Goal: Navigation & Orientation: Understand site structure

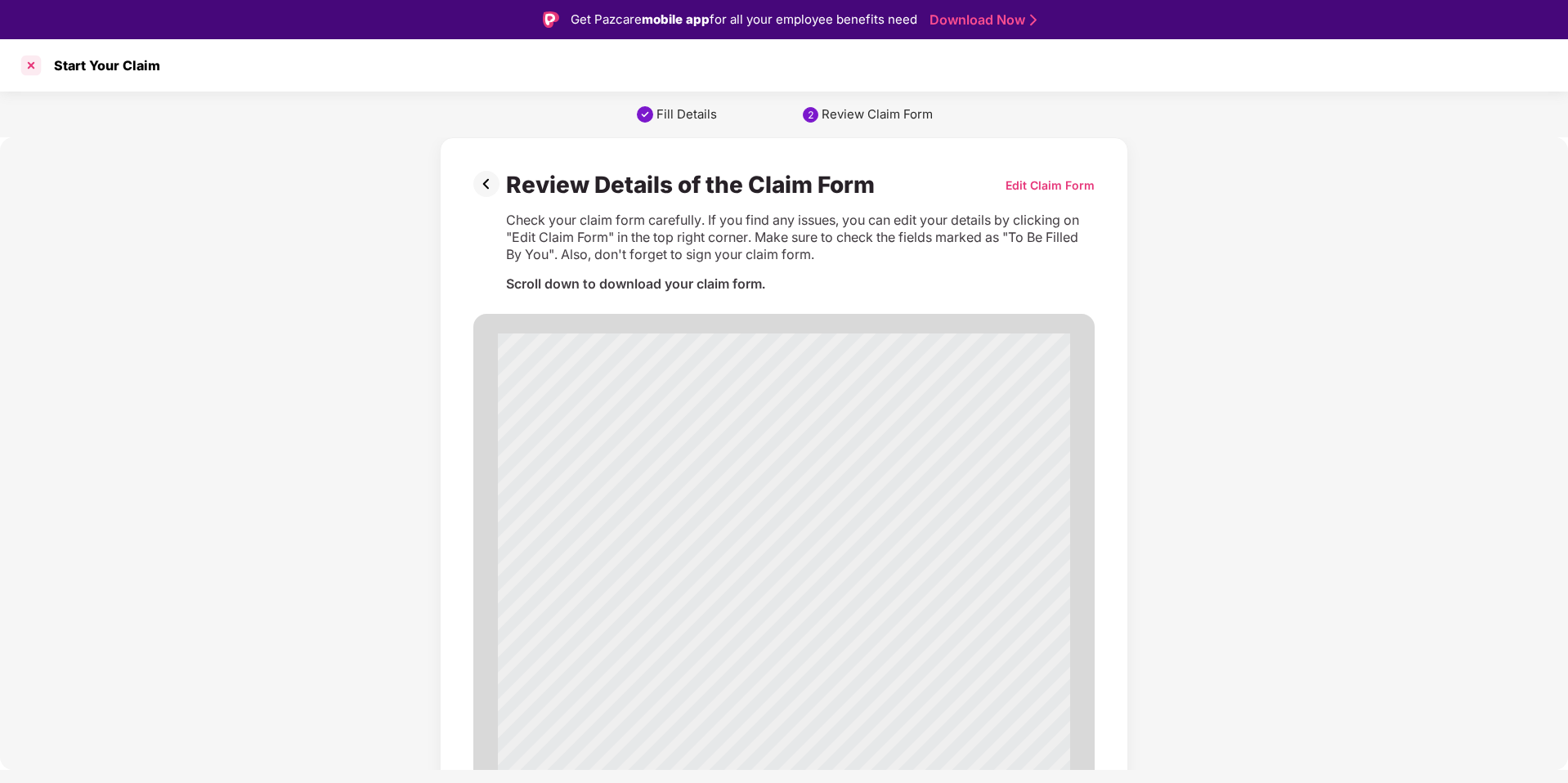
click at [30, 67] on div at bounding box center [31, 65] width 26 height 26
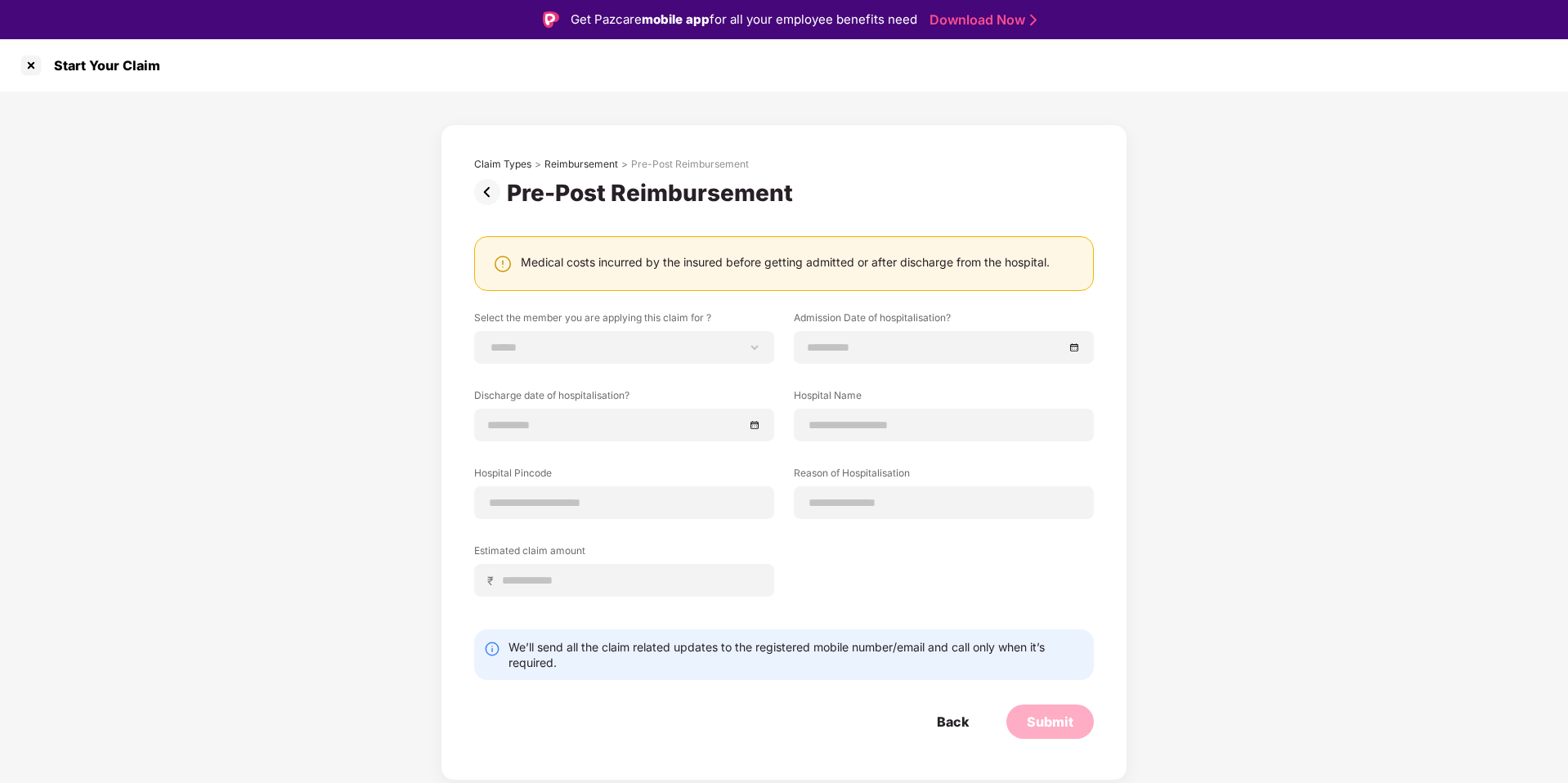
scroll to position [14, 0]
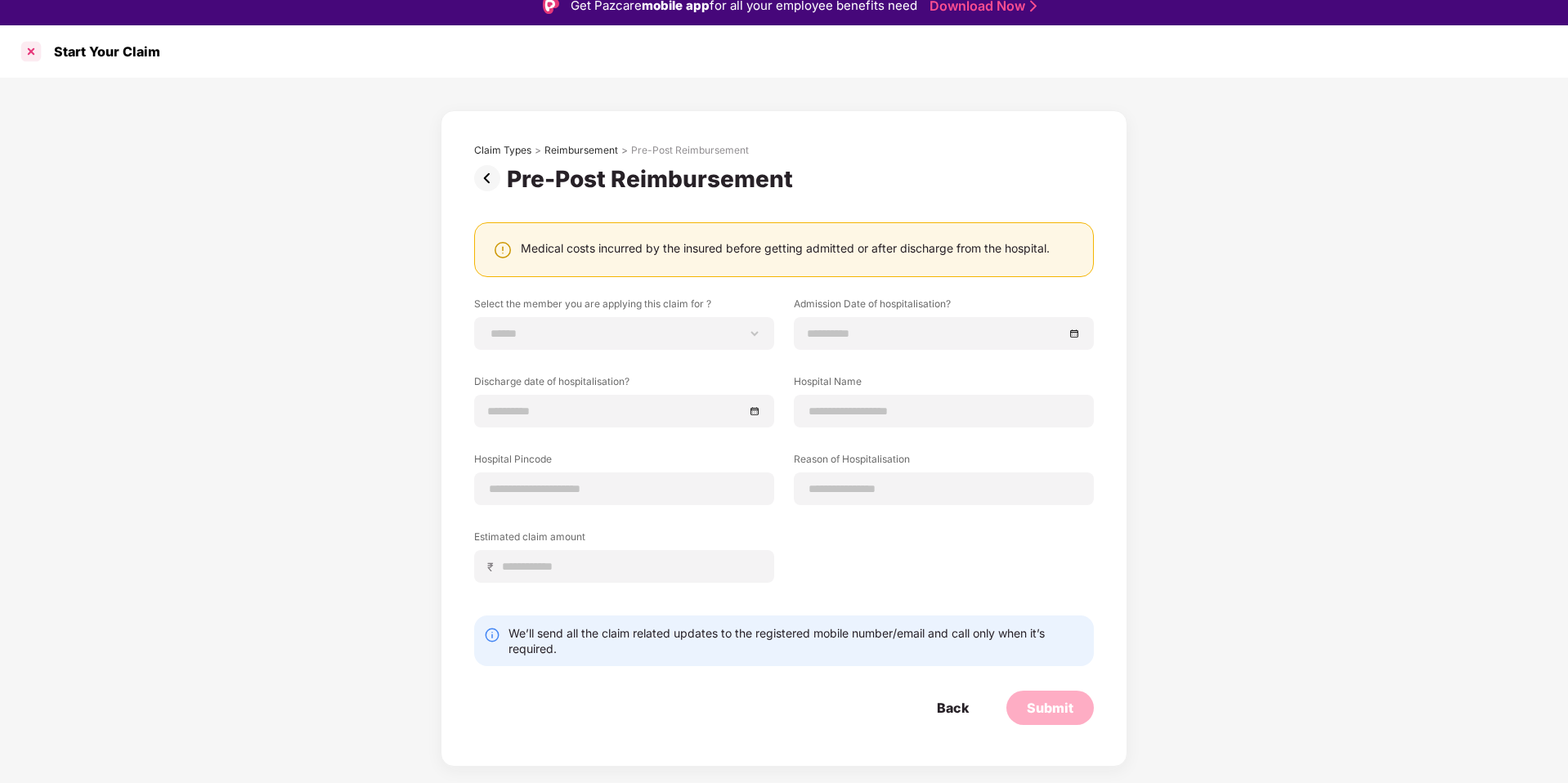
click at [30, 54] on div at bounding box center [31, 51] width 26 height 26
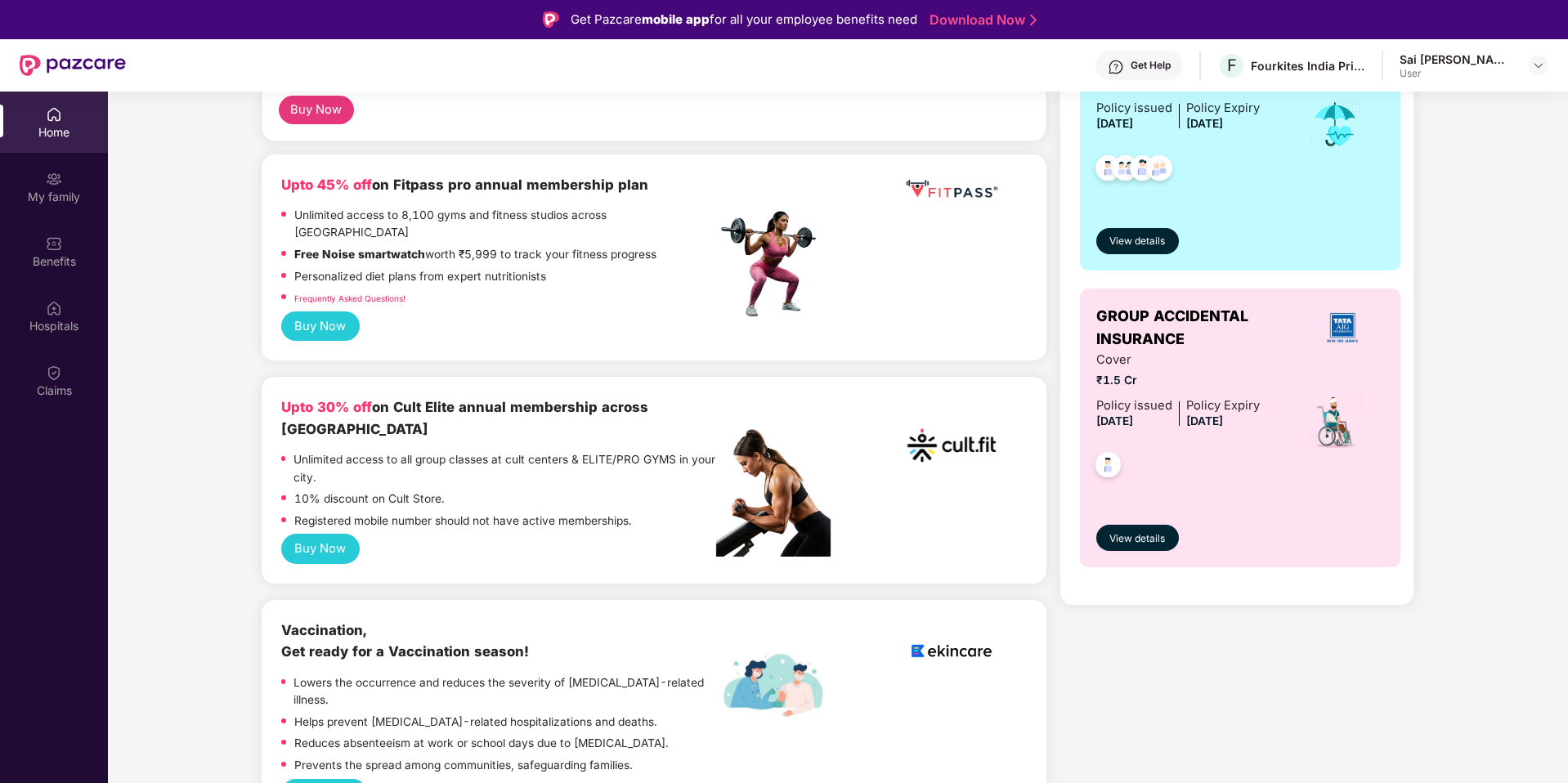
scroll to position [251, 0]
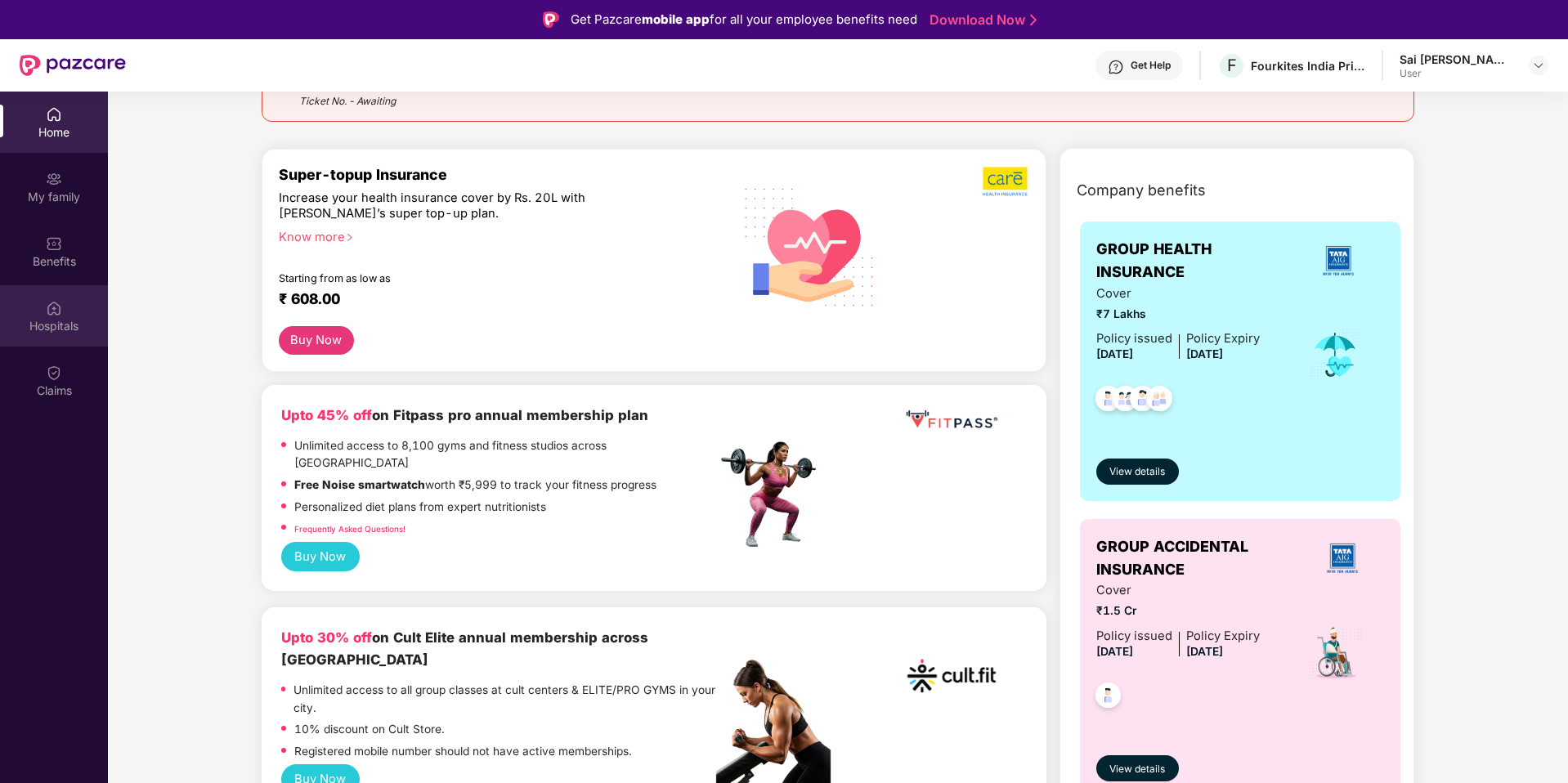
click at [72, 319] on div "Hospitals" at bounding box center [54, 326] width 108 height 16
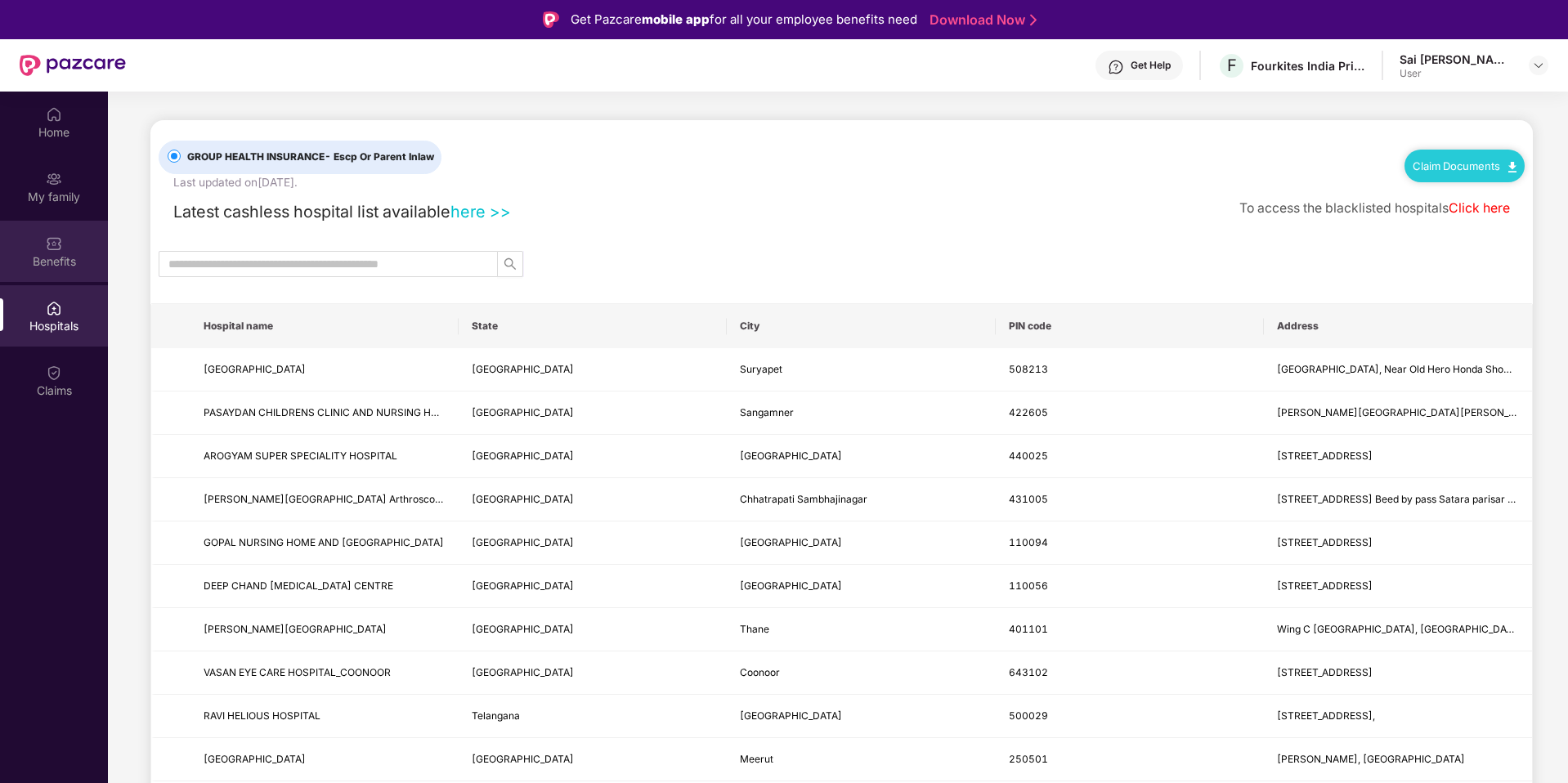
click at [73, 259] on div "Benefits" at bounding box center [54, 261] width 108 height 16
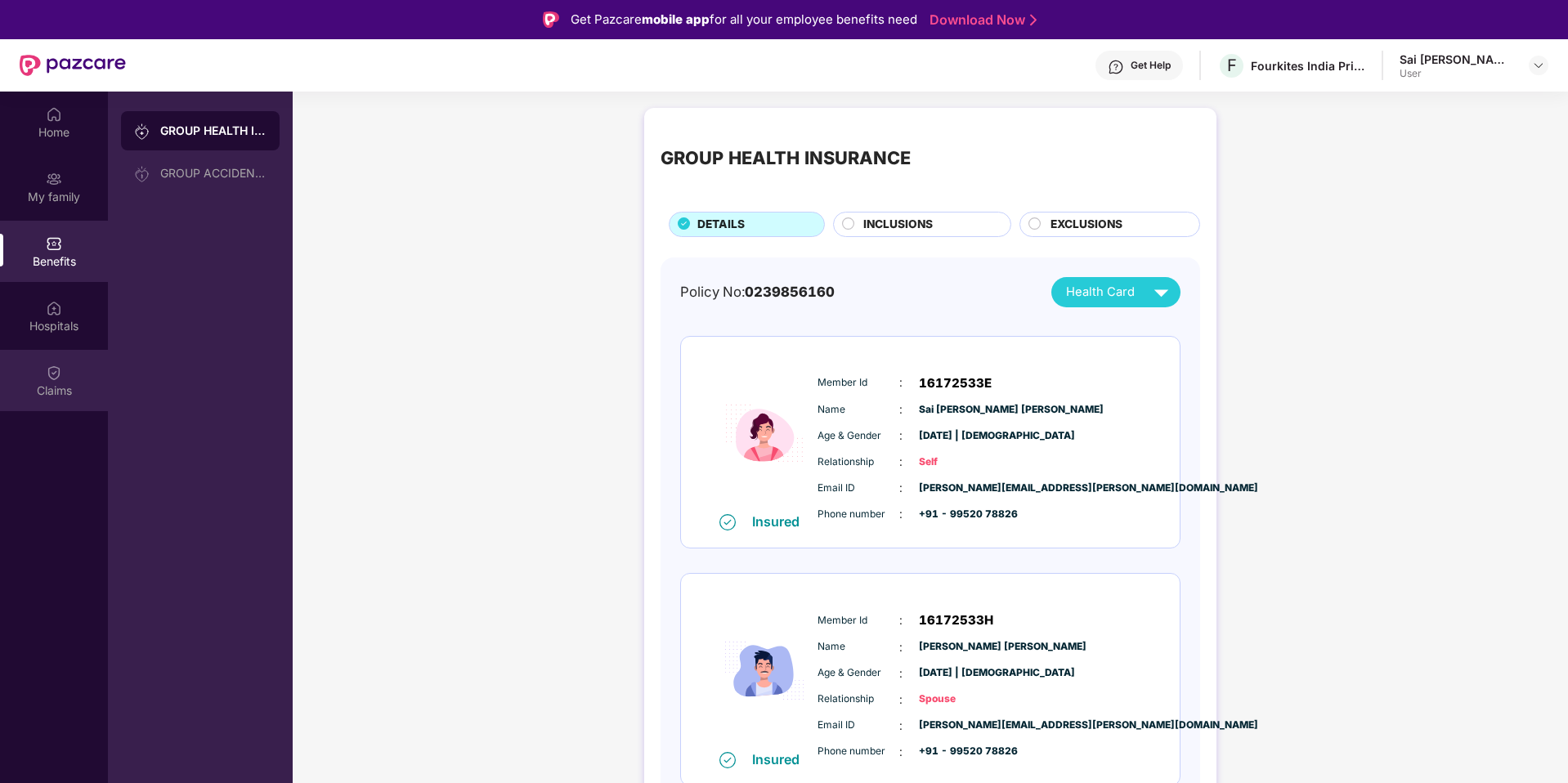
click at [64, 370] on div "Claims" at bounding box center [54, 381] width 108 height 62
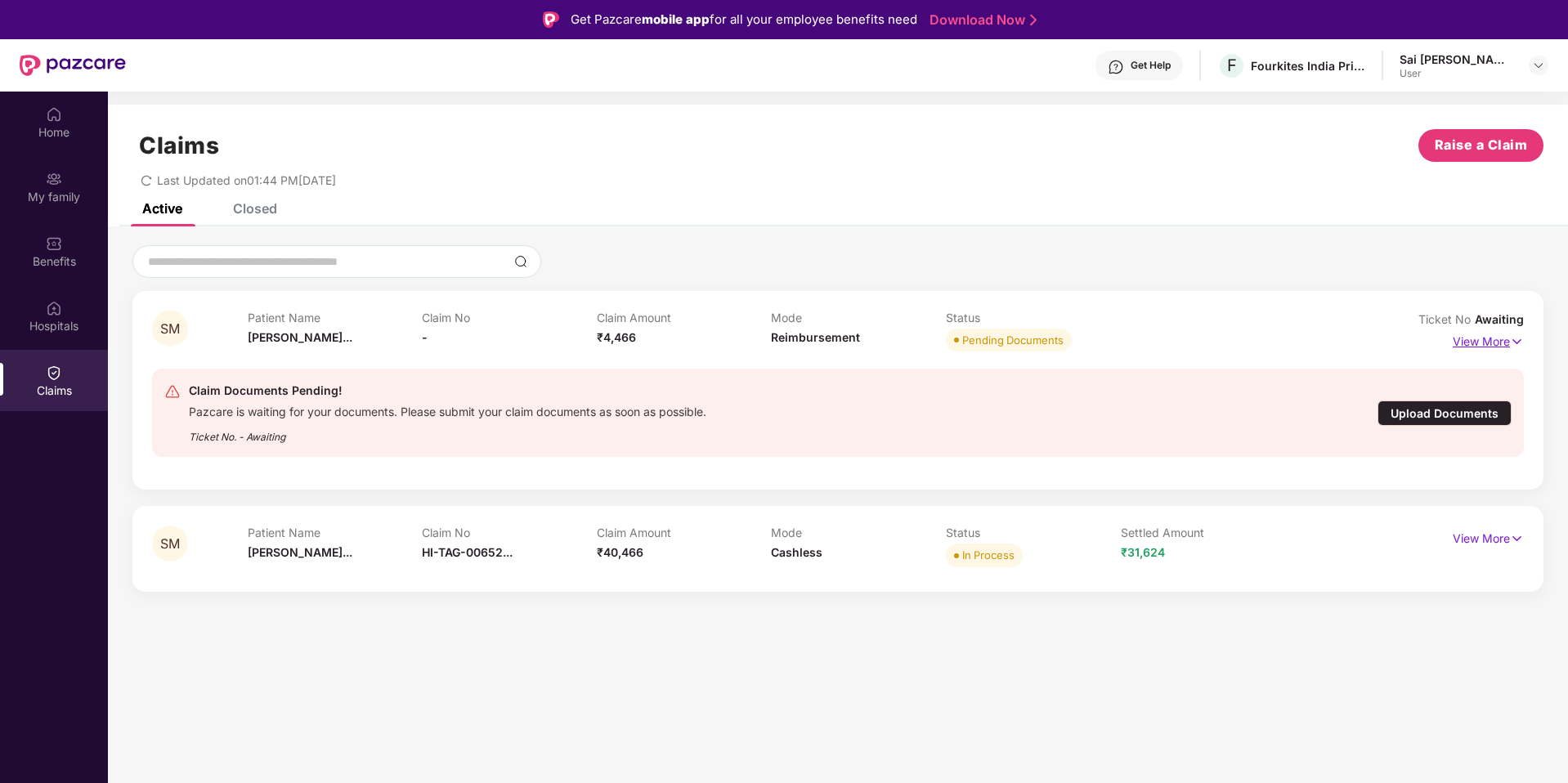
click at [1494, 338] on p "View More" at bounding box center [1489, 339] width 71 height 22
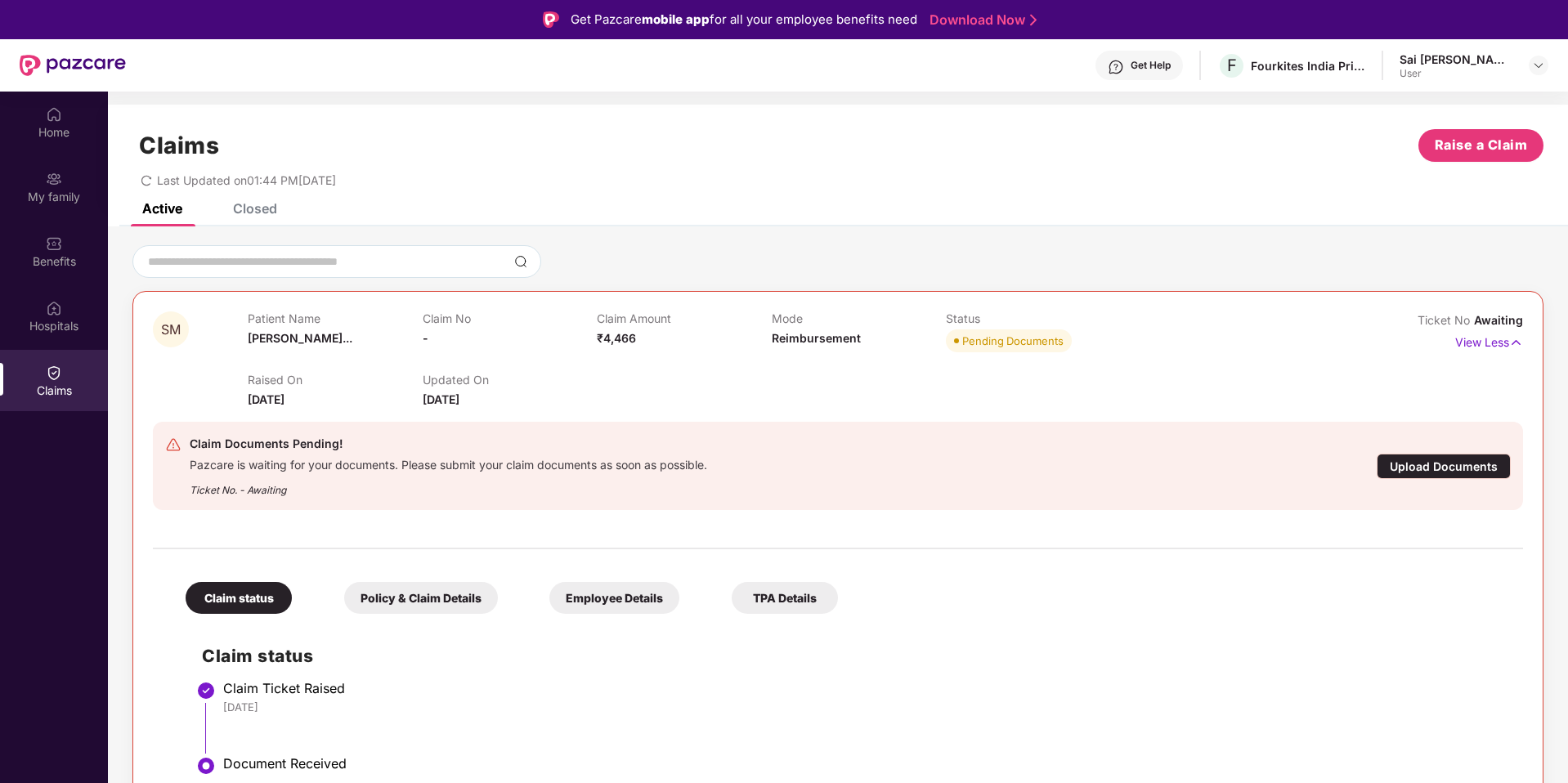
scroll to position [65, 0]
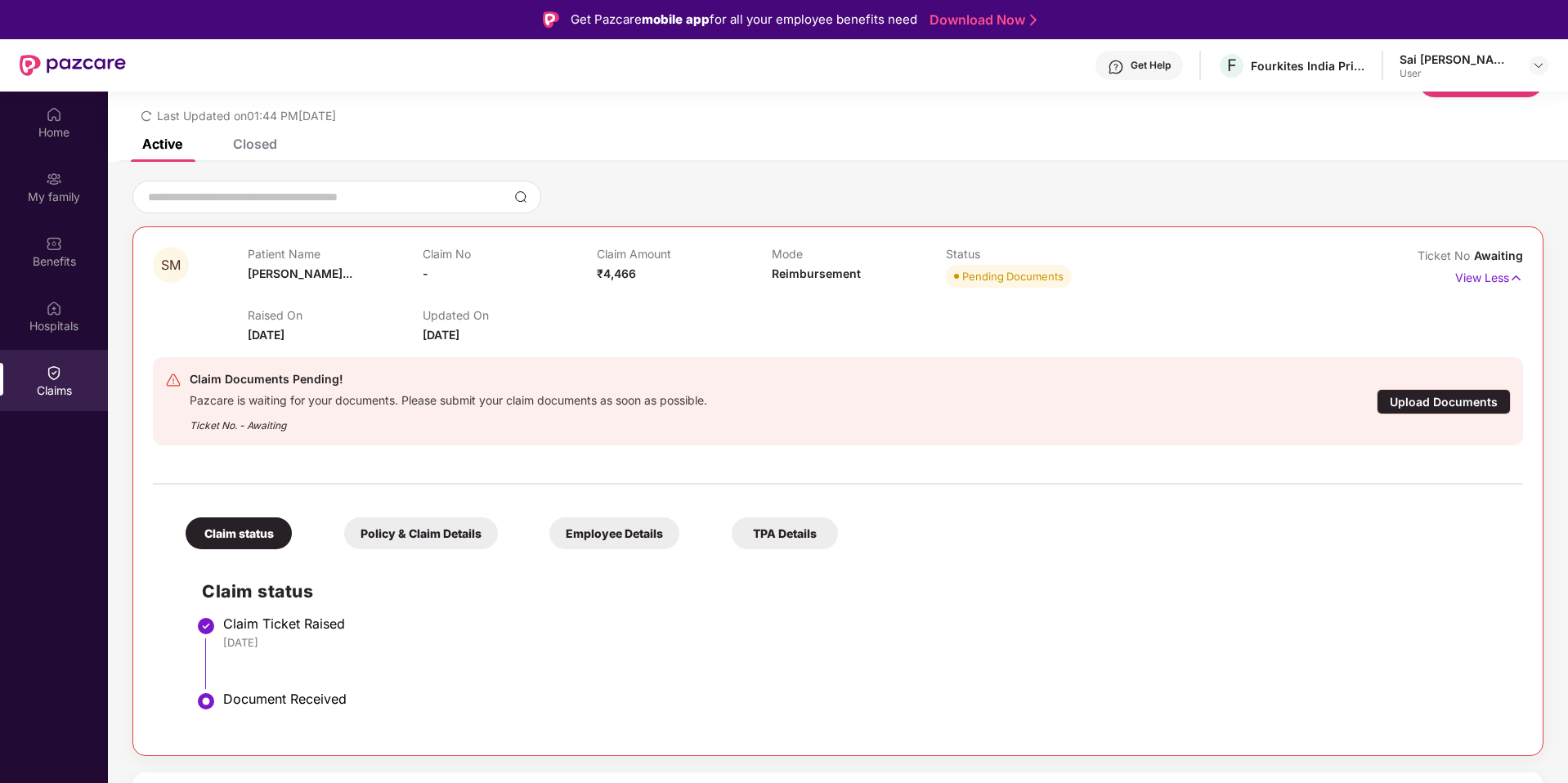
click at [437, 529] on div "Policy & Claim Details" at bounding box center [420, 533] width 153 height 32
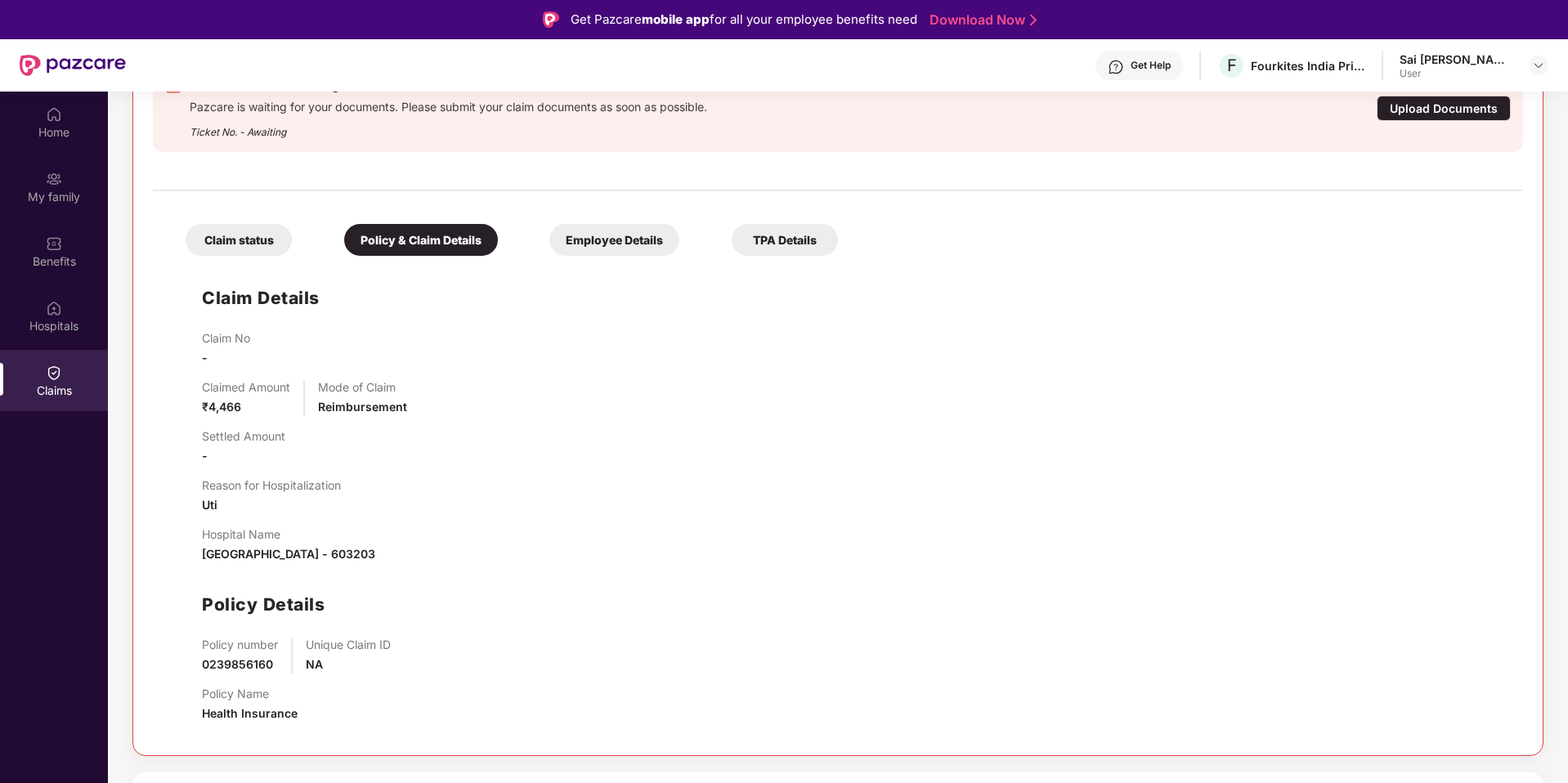
scroll to position [92, 0]
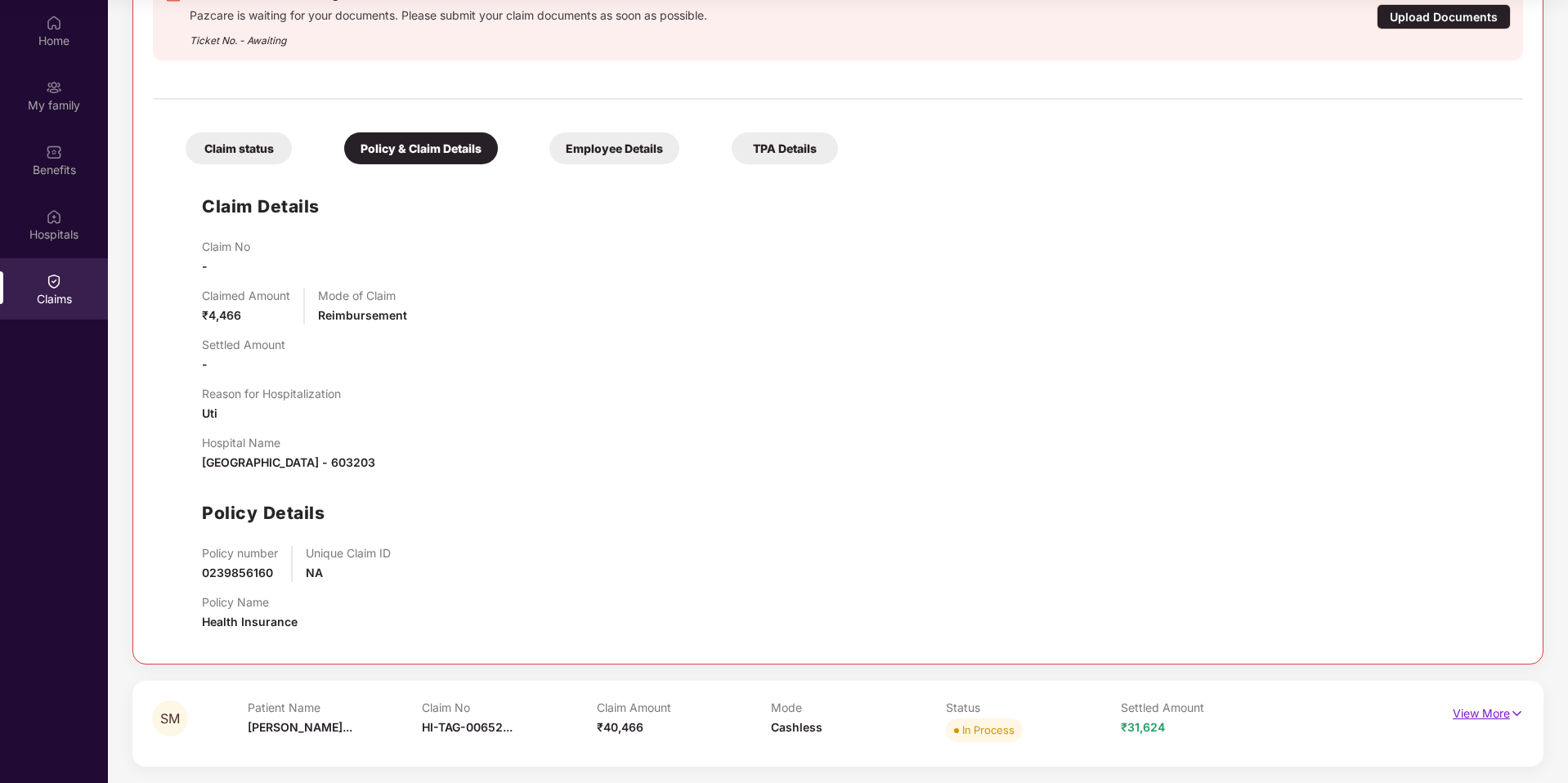
click at [1487, 714] on p "View More" at bounding box center [1489, 712] width 71 height 22
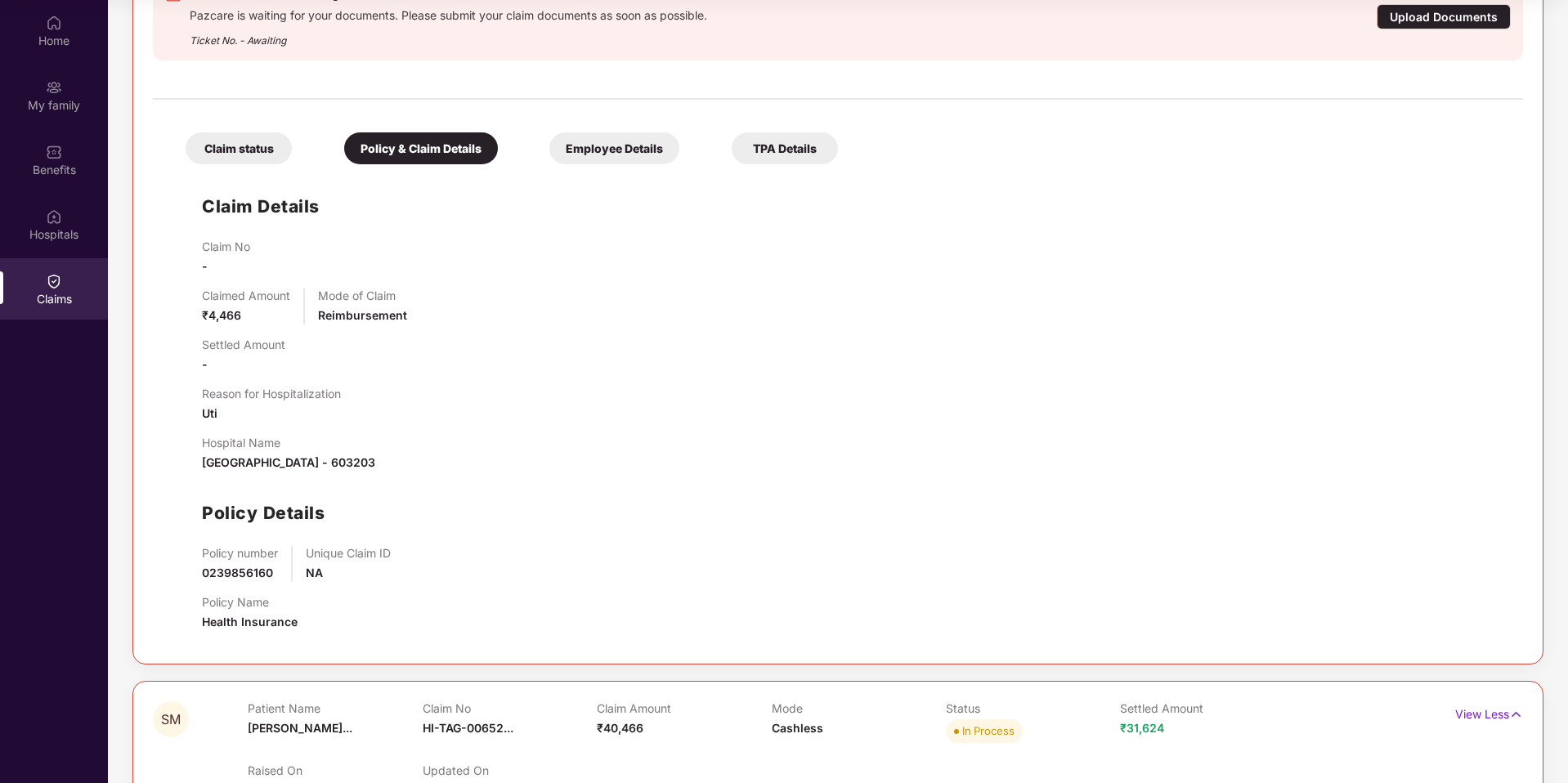
scroll to position [825, 0]
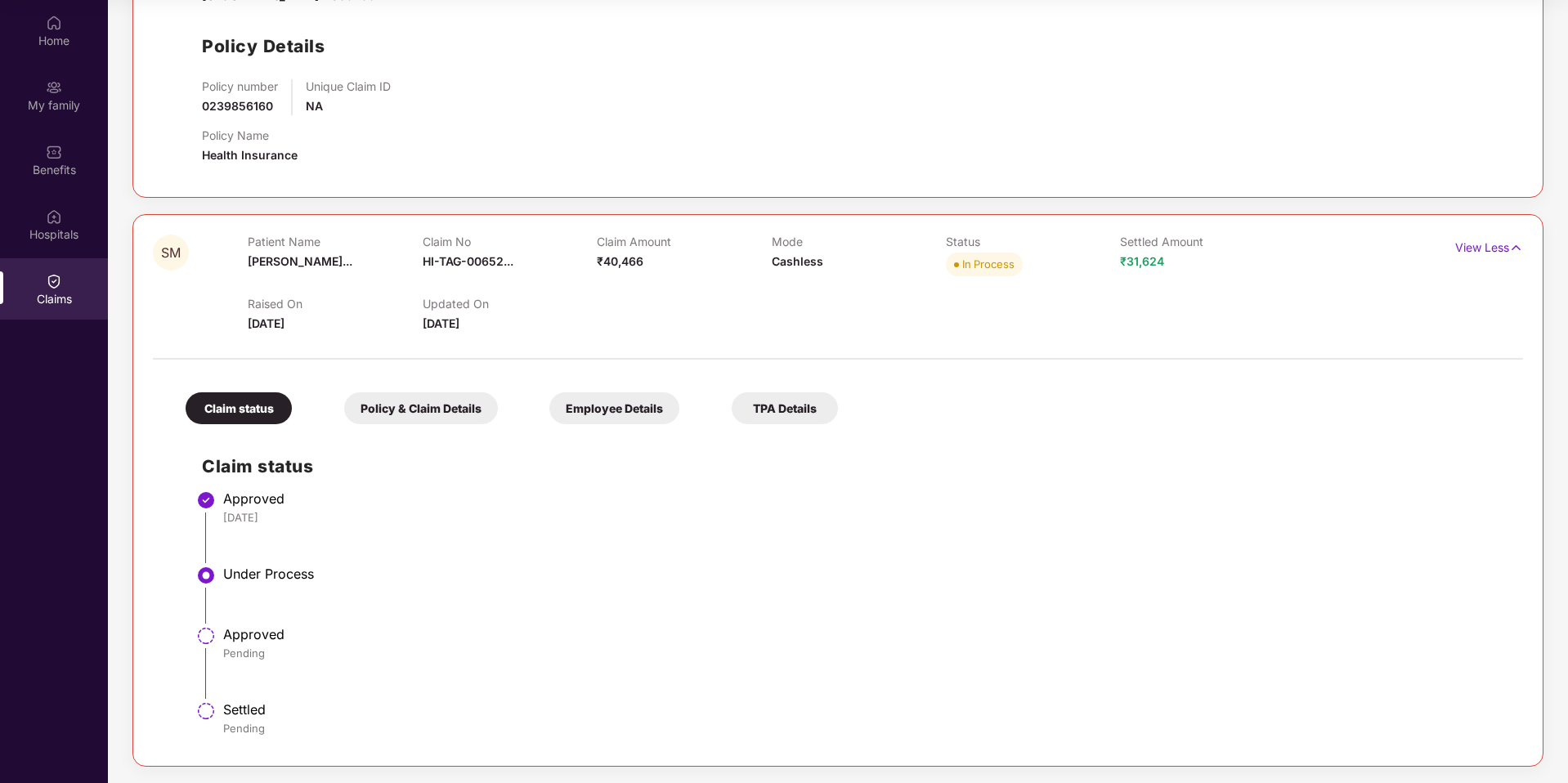
click at [431, 408] on div "Policy & Claim Details" at bounding box center [420, 408] width 153 height 32
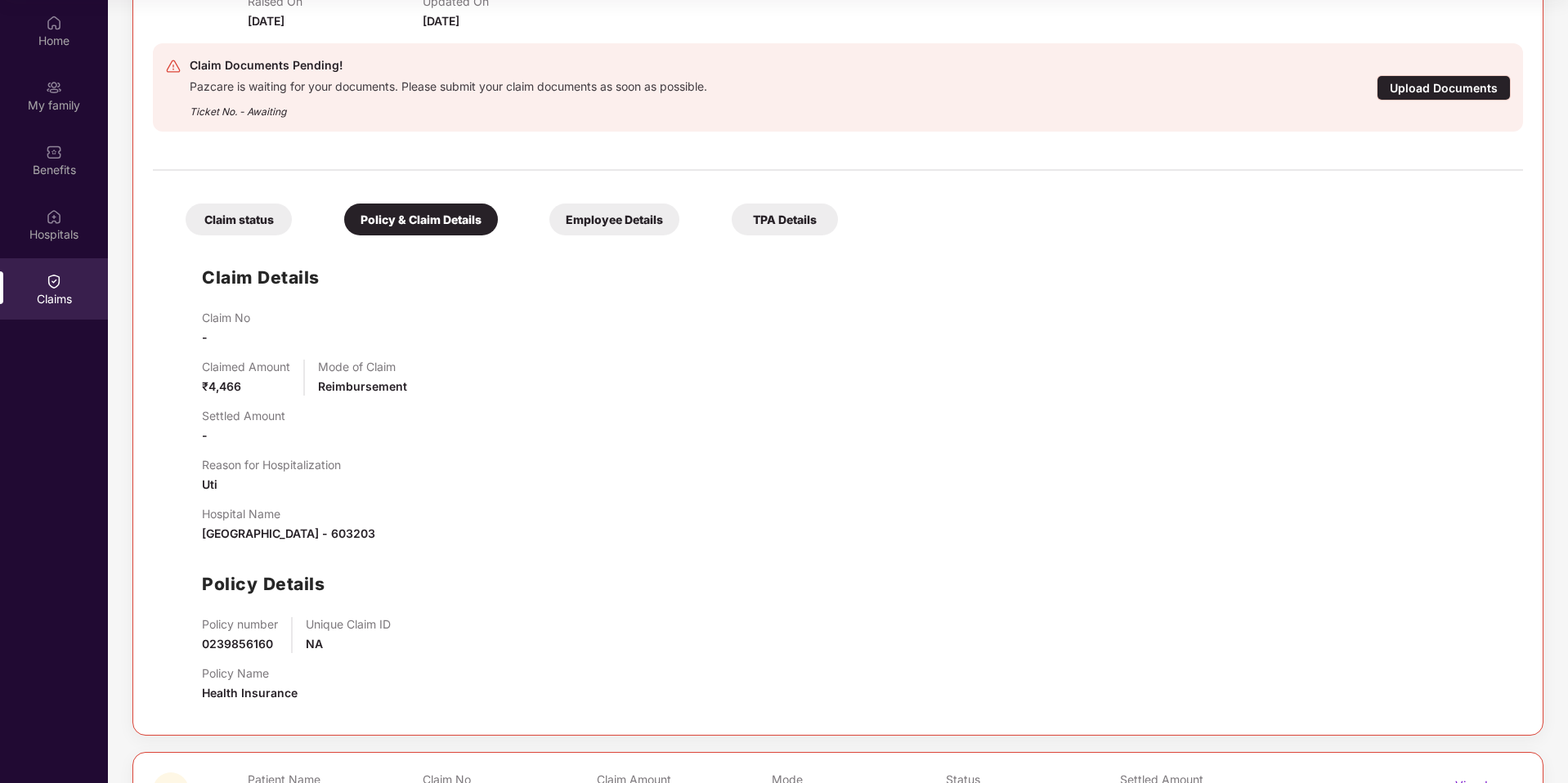
scroll to position [0, 0]
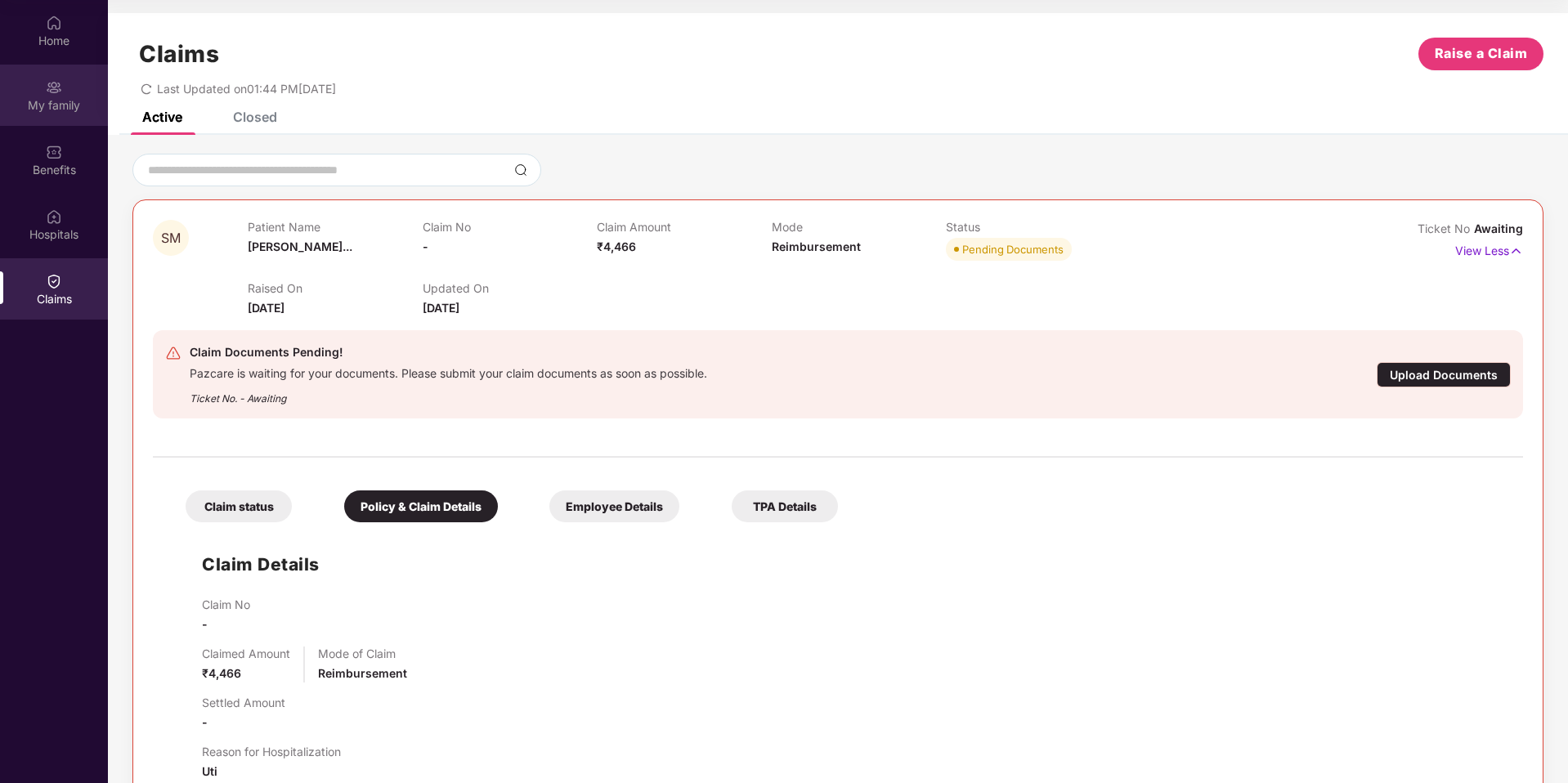
click at [35, 103] on div "My family" at bounding box center [54, 105] width 108 height 16
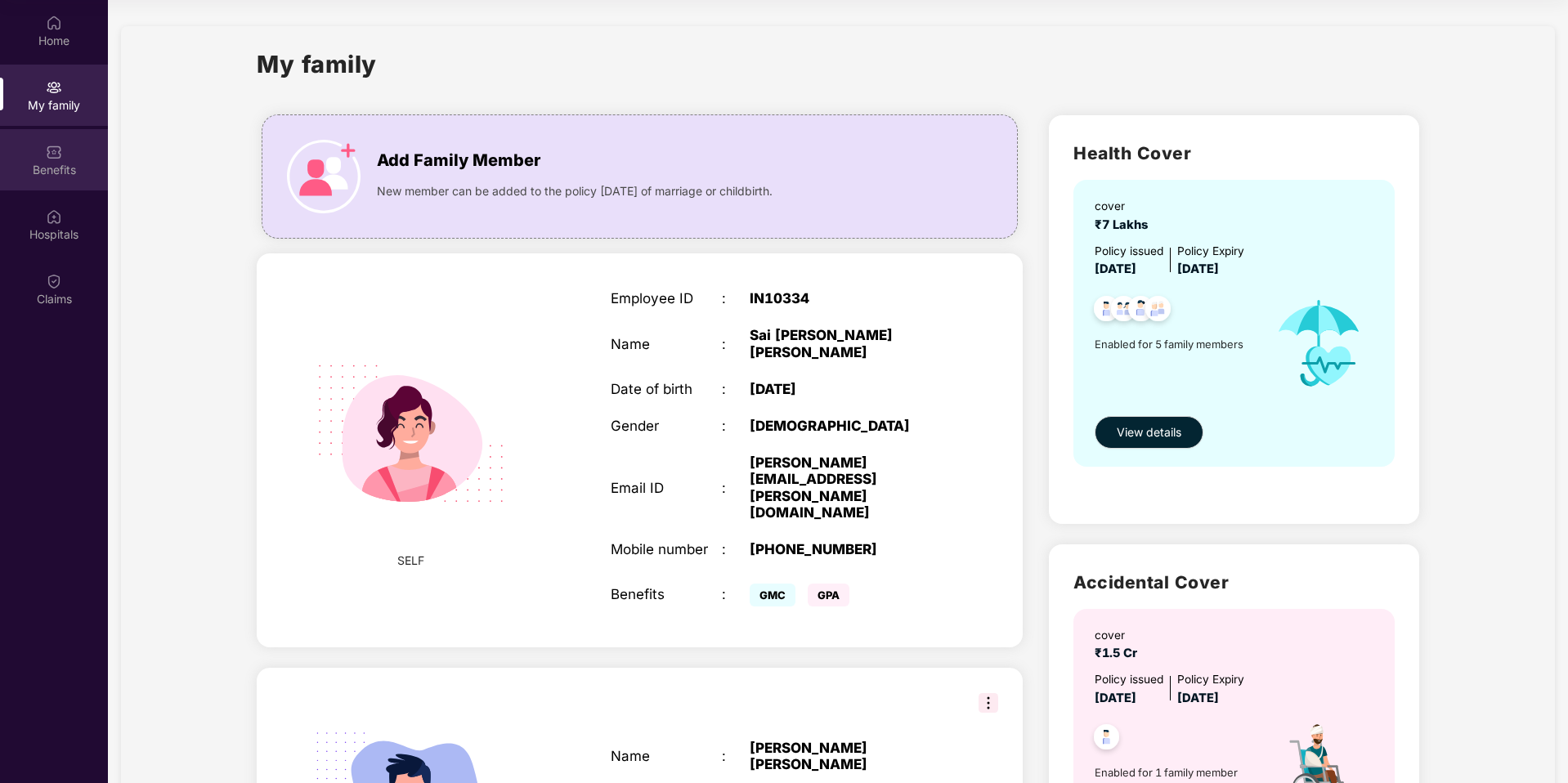
click at [40, 144] on div "Benefits" at bounding box center [54, 160] width 108 height 62
